Goal: Task Accomplishment & Management: Use online tool/utility

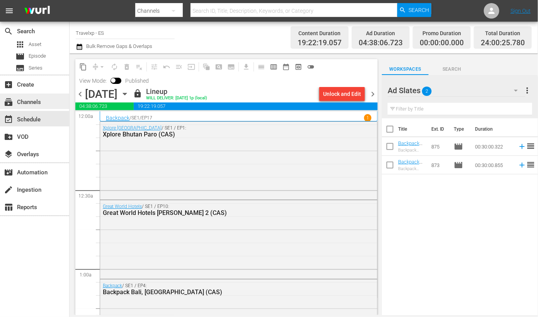
click at [38, 100] on div "subscriptions Channels" at bounding box center [21, 100] width 43 height 7
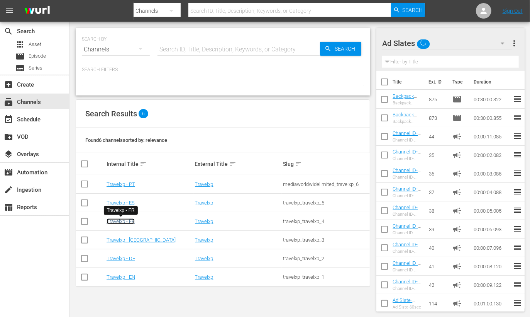
click at [121, 218] on link "Travelxp - FR" at bounding box center [121, 221] width 28 height 6
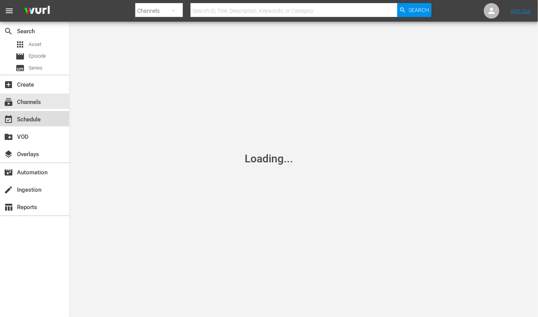
click at [58, 119] on div "event_available Schedule" at bounding box center [34, 118] width 69 height 15
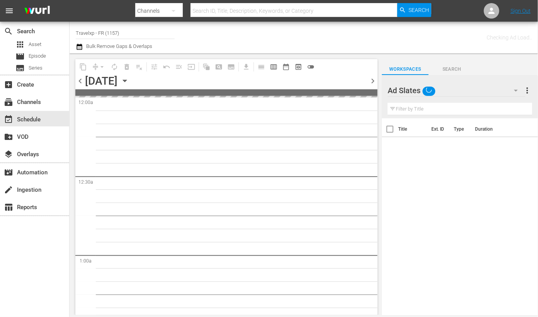
click at [129, 79] on icon "button" at bounding box center [125, 80] width 8 height 8
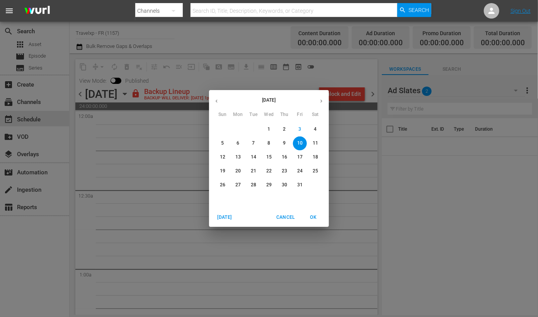
click at [317, 126] on span "4" at bounding box center [315, 129] width 14 height 7
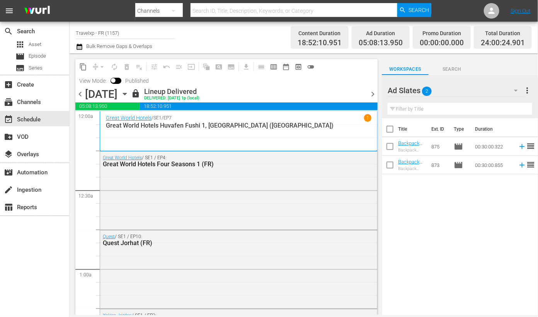
click at [372, 93] on span "chevron_right" at bounding box center [373, 94] width 10 height 10
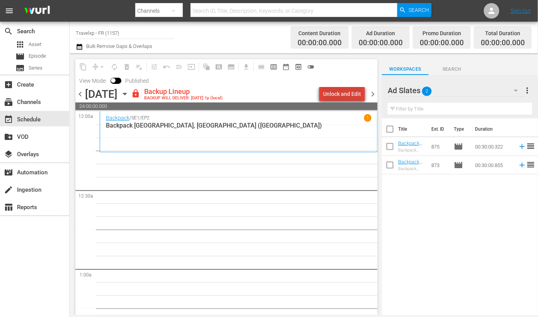
click at [353, 93] on div "Unlock and Edit" at bounding box center [342, 94] width 38 height 14
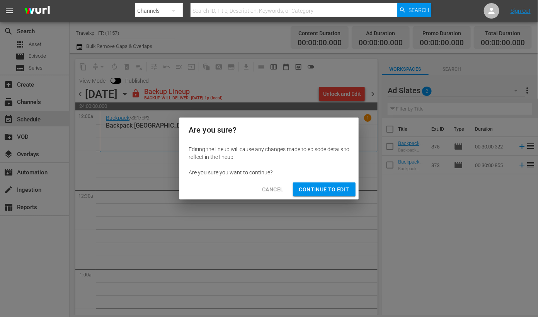
click at [334, 189] on span "Continue to Edit" at bounding box center [324, 190] width 50 height 10
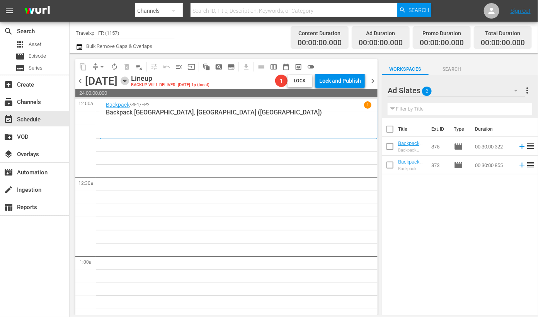
click at [129, 80] on icon "button" at bounding box center [125, 80] width 8 height 8
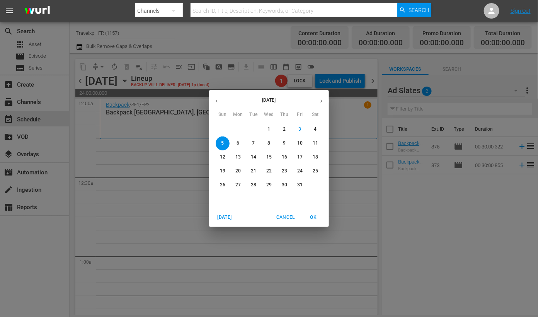
click at [353, 158] on div "[DATE] Sun Mon Tue Wed Thu Fri Sat 28 29 30 1 2 3 4 5 6 7 8 9 10 11 12 13 14 15…" at bounding box center [269, 158] width 538 height 317
